Goal: Task Accomplishment & Management: Complete application form

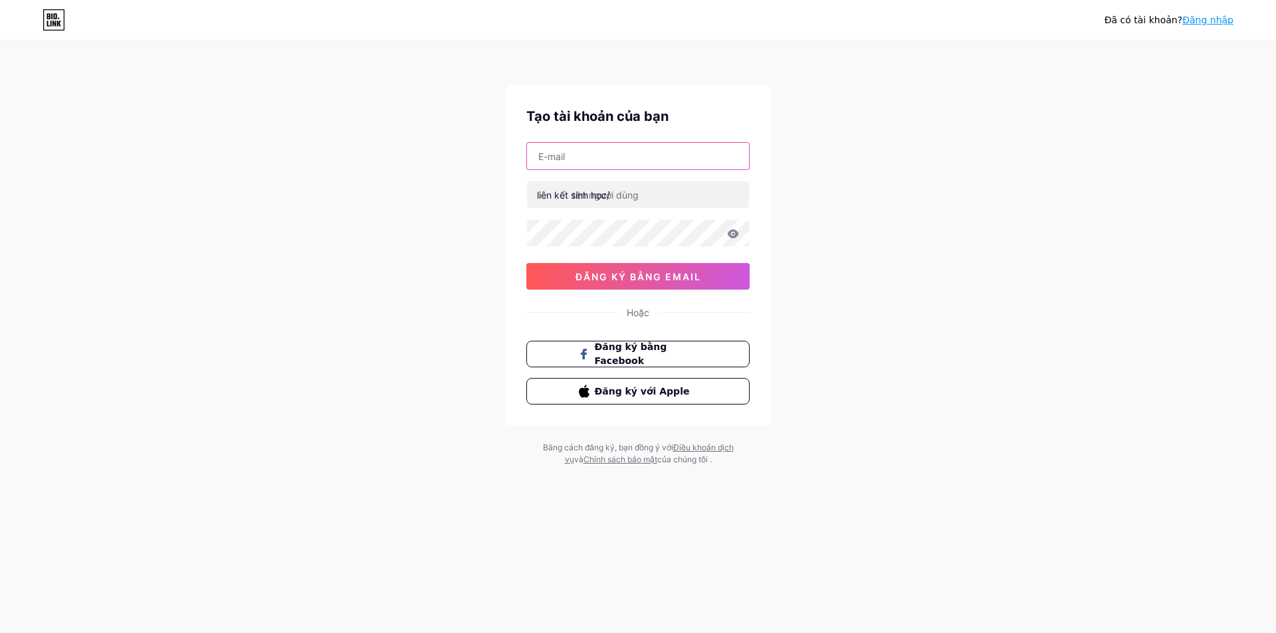
click at [667, 153] on input "text" at bounding box center [638, 156] width 222 height 27
type input "hoanganh217123@gmail.com"
click at [667, 356] on font "Đăng ký bằng Facebook" at bounding box center [630, 354] width 73 height 25
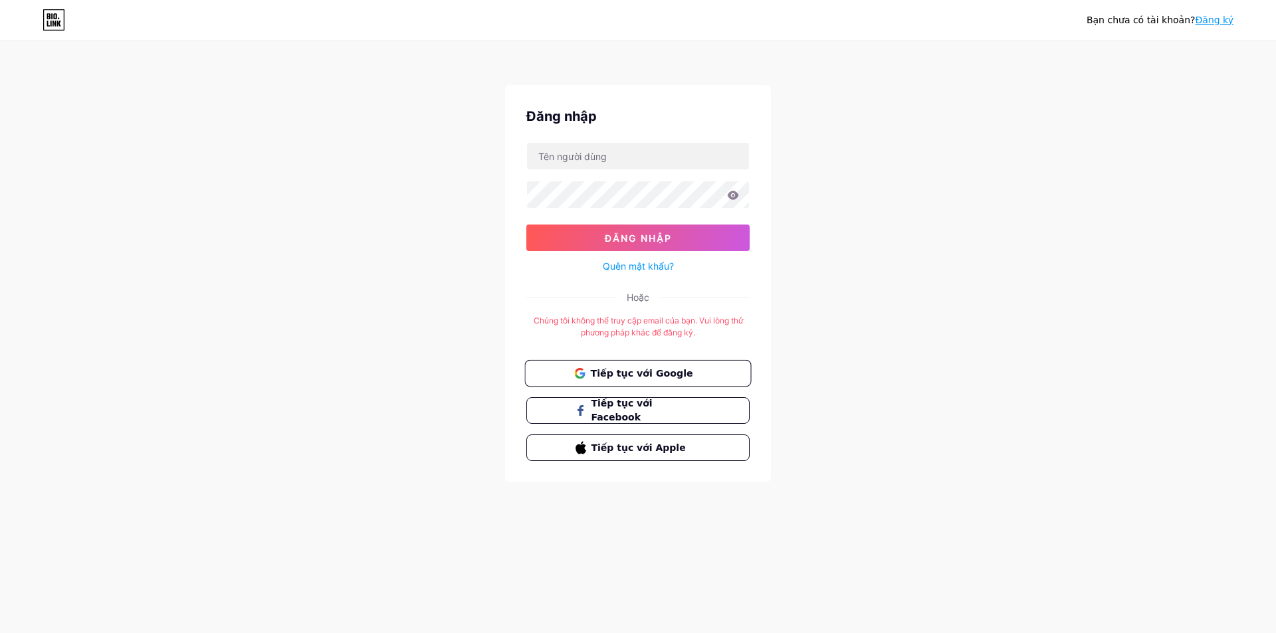
click at [632, 368] on font "Tiếp tục với Google" at bounding box center [641, 373] width 102 height 11
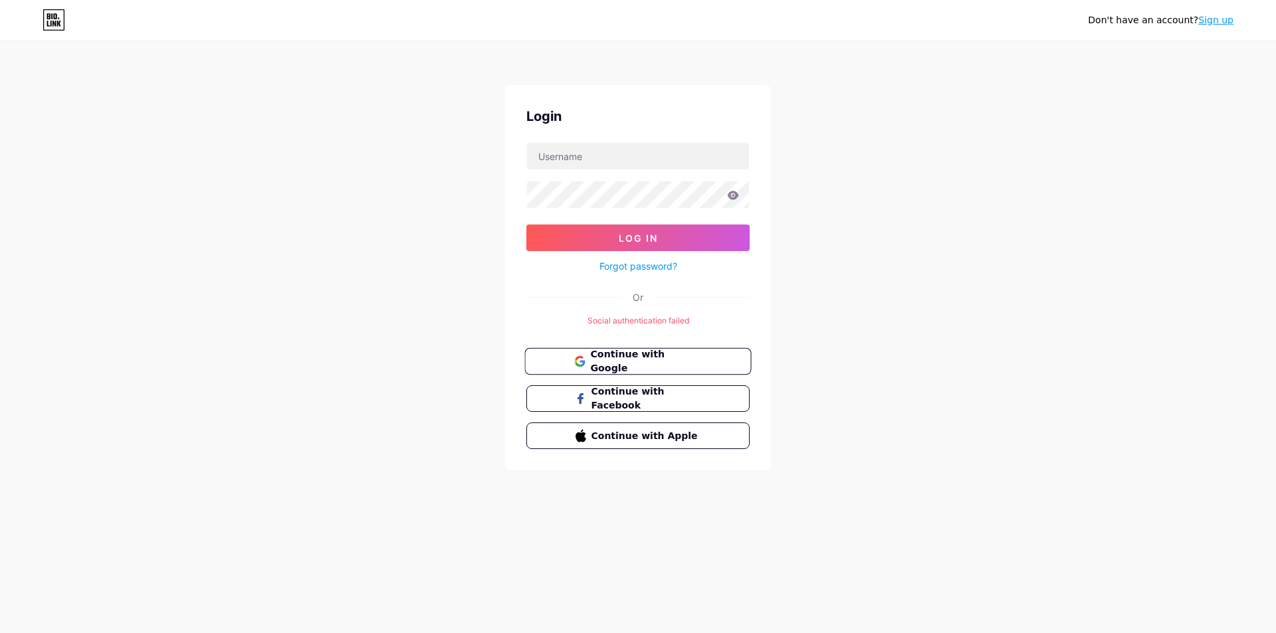
click at [608, 365] on span "Continue with Google" at bounding box center [645, 362] width 111 height 29
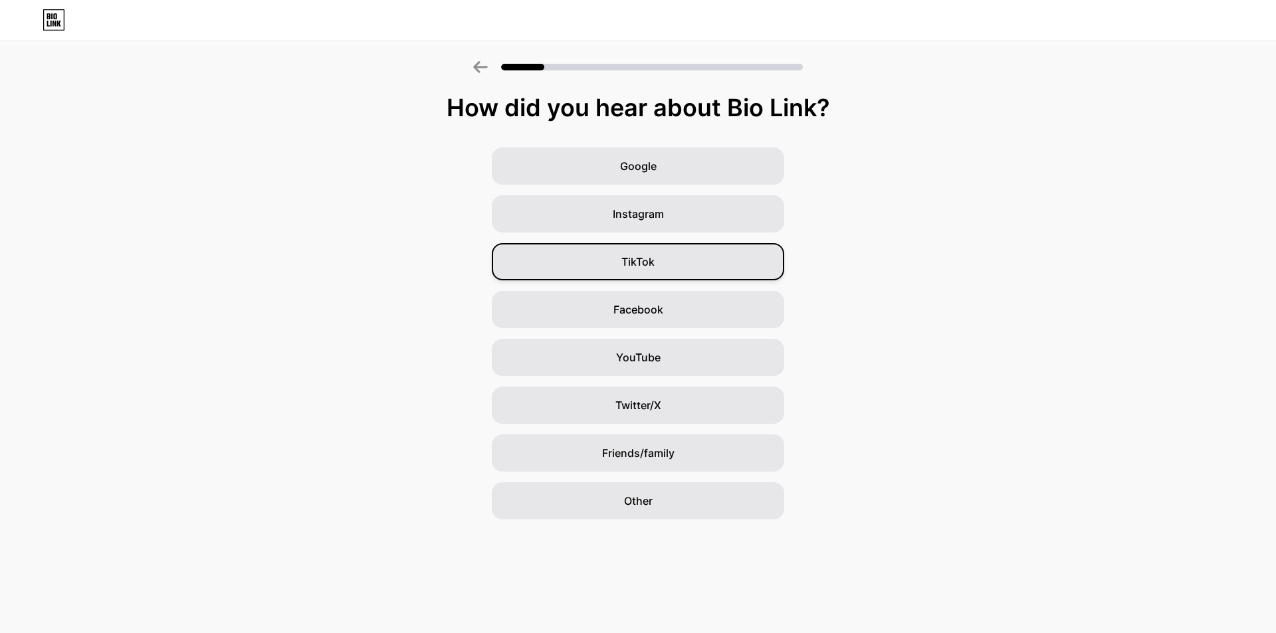
click at [709, 271] on div "TikTok" at bounding box center [638, 261] width 292 height 37
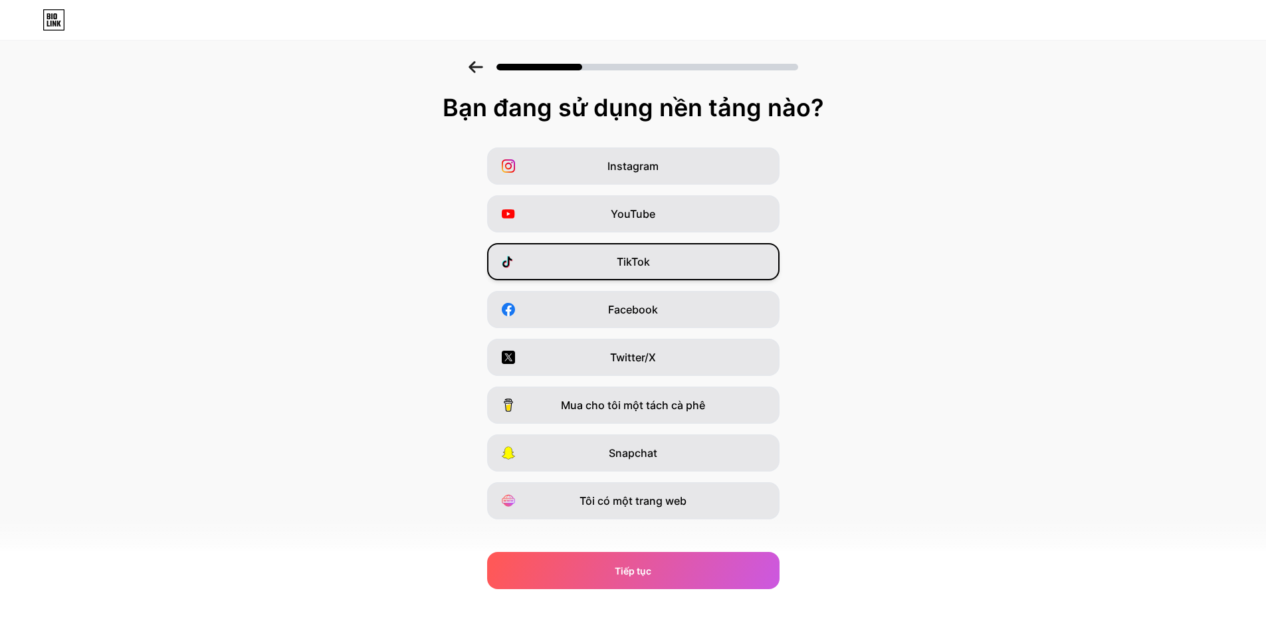
click at [685, 257] on div "TikTok" at bounding box center [633, 261] width 292 height 37
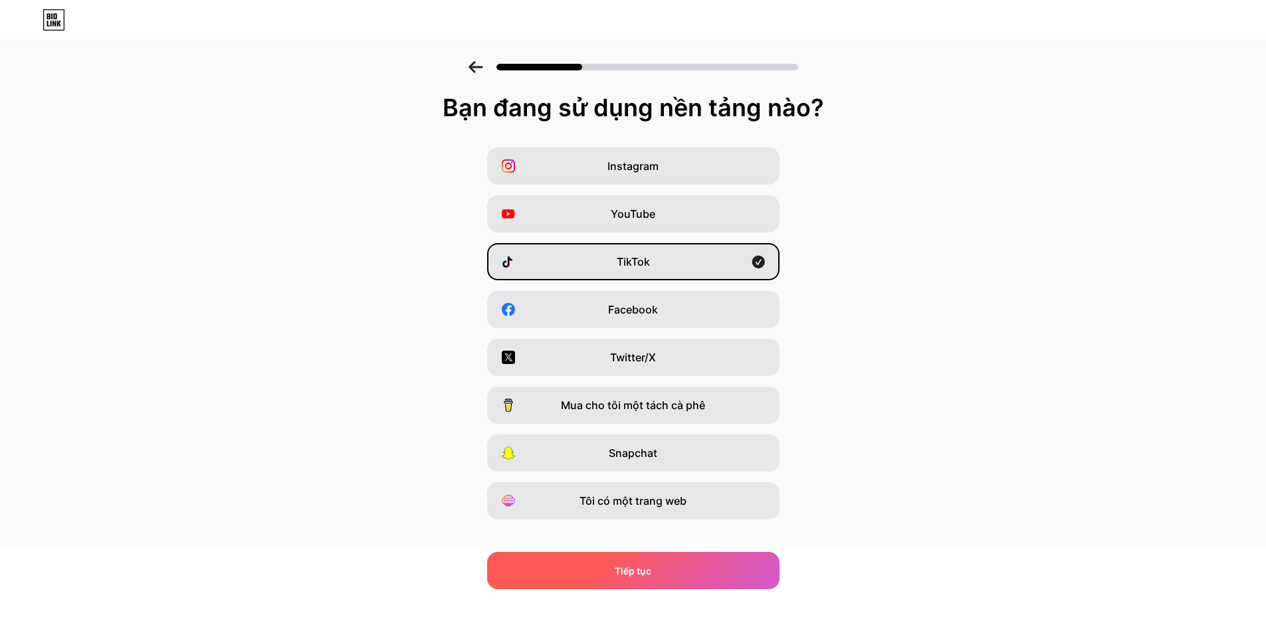
click at [663, 568] on div "Tiếp tục" at bounding box center [633, 570] width 292 height 37
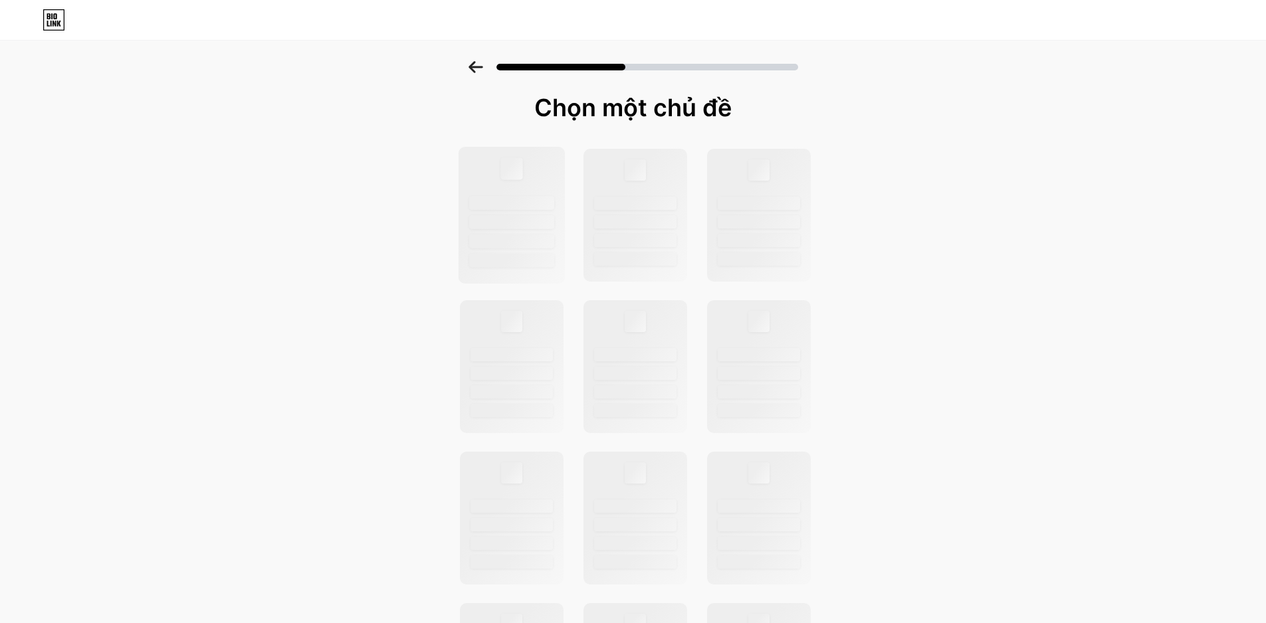
click at [524, 219] on div at bounding box center [511, 222] width 85 height 14
click at [518, 221] on div at bounding box center [511, 222] width 85 height 14
click at [653, 219] on div at bounding box center [635, 222] width 85 height 14
click at [509, 235] on div at bounding box center [511, 242] width 85 height 14
